Goal: Task Accomplishment & Management: Manage account settings

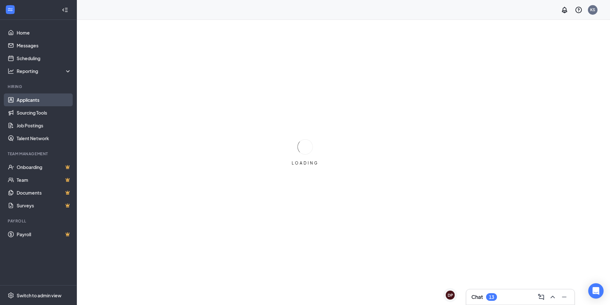
click at [25, 100] on link "Applicants" at bounding box center [44, 99] width 55 height 13
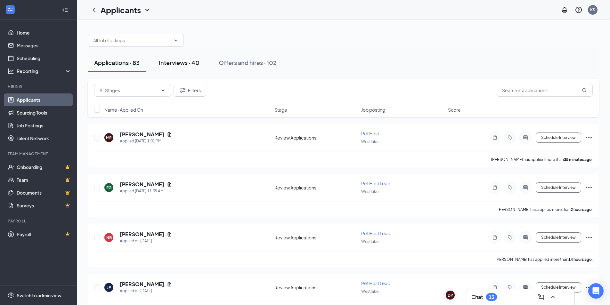
click at [194, 62] on div "Interviews · 40" at bounding box center [179, 63] width 41 height 8
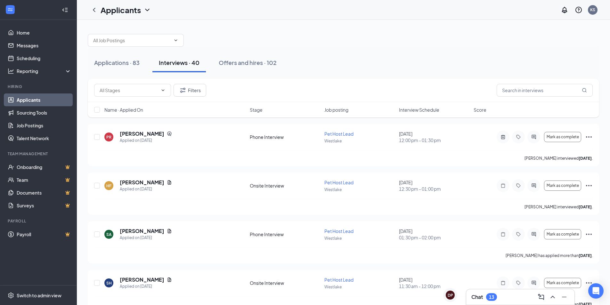
click at [404, 108] on span "Interview Schedule" at bounding box center [419, 110] width 40 height 6
click at [321, 49] on div "Applications · 83 Interviews · 40 Offers and hires · 102" at bounding box center [343, 63] width 511 height 32
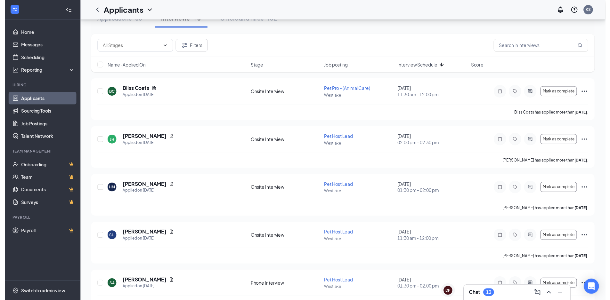
scroll to position [64, 0]
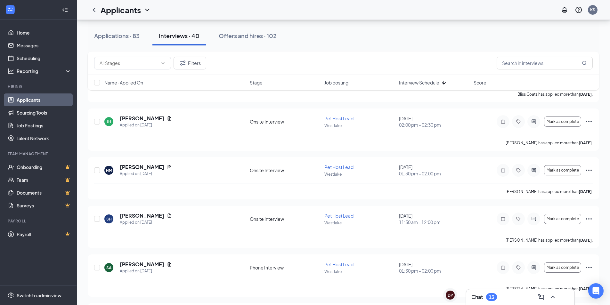
drag, startPoint x: 321, startPoint y: 49, endPoint x: 351, endPoint y: 27, distance: 37.0
click at [351, 27] on div "Applications · 83 Interviews · 40 Offers and hires · 102" at bounding box center [343, 35] width 511 height 19
click at [172, 265] on icon "Document" at bounding box center [169, 264] width 5 height 5
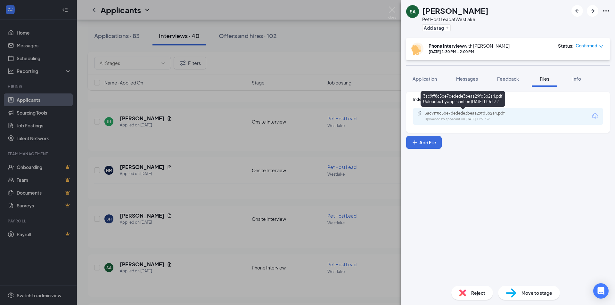
click at [454, 112] on div "3ac9ff8c5be7dedede3beaa29fd5b2a4.pdf" at bounding box center [470, 113] width 90 height 5
click at [391, 10] on img at bounding box center [392, 12] width 8 height 12
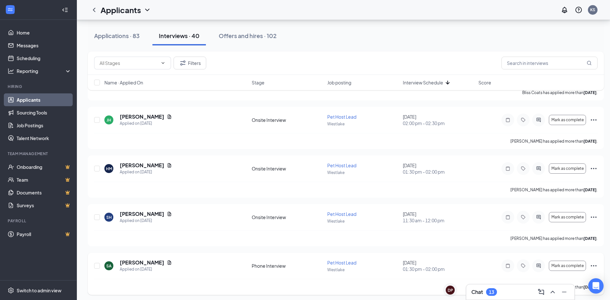
scroll to position [64, 0]
